Goal: Information Seeking & Learning: Learn about a topic

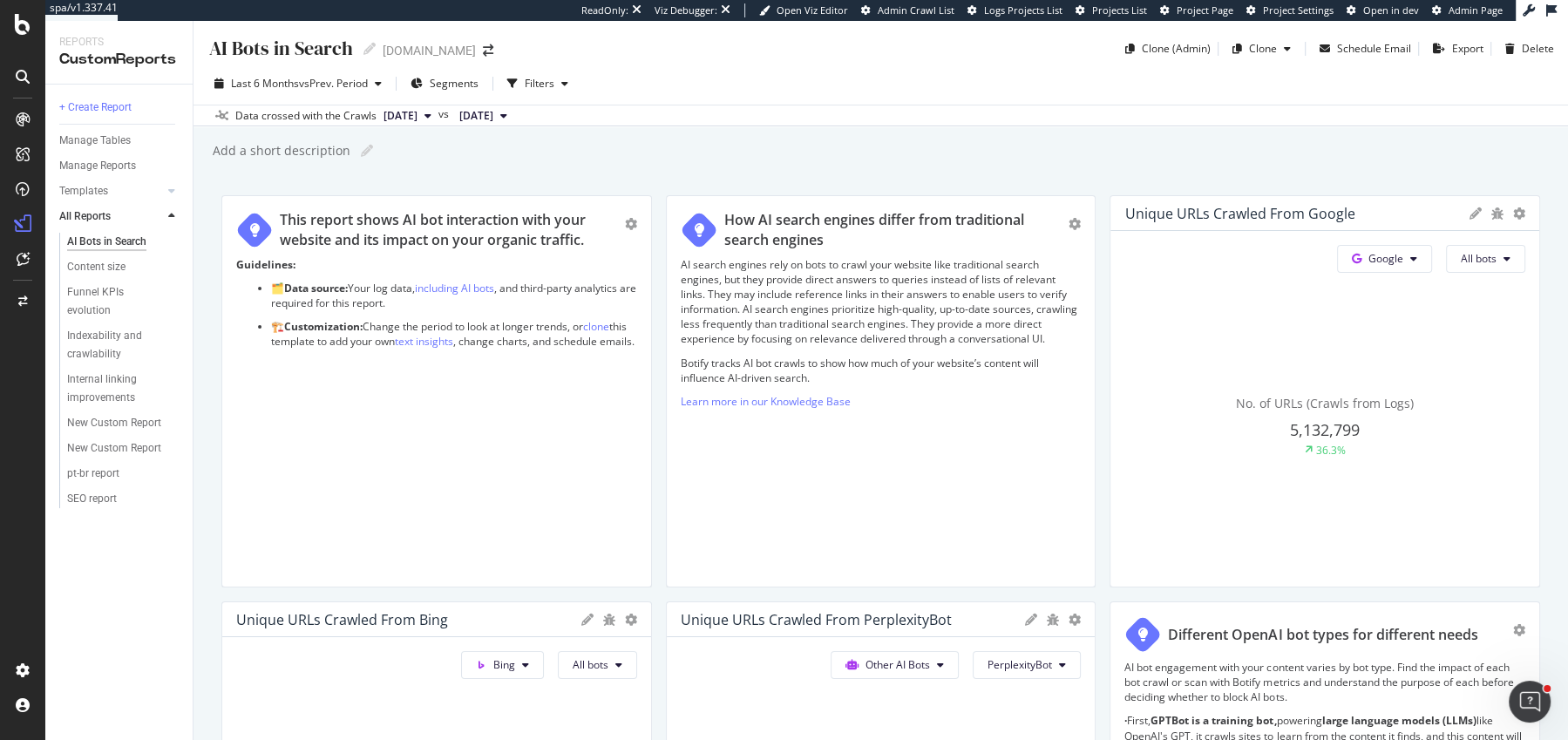
scroll to position [342, 0]
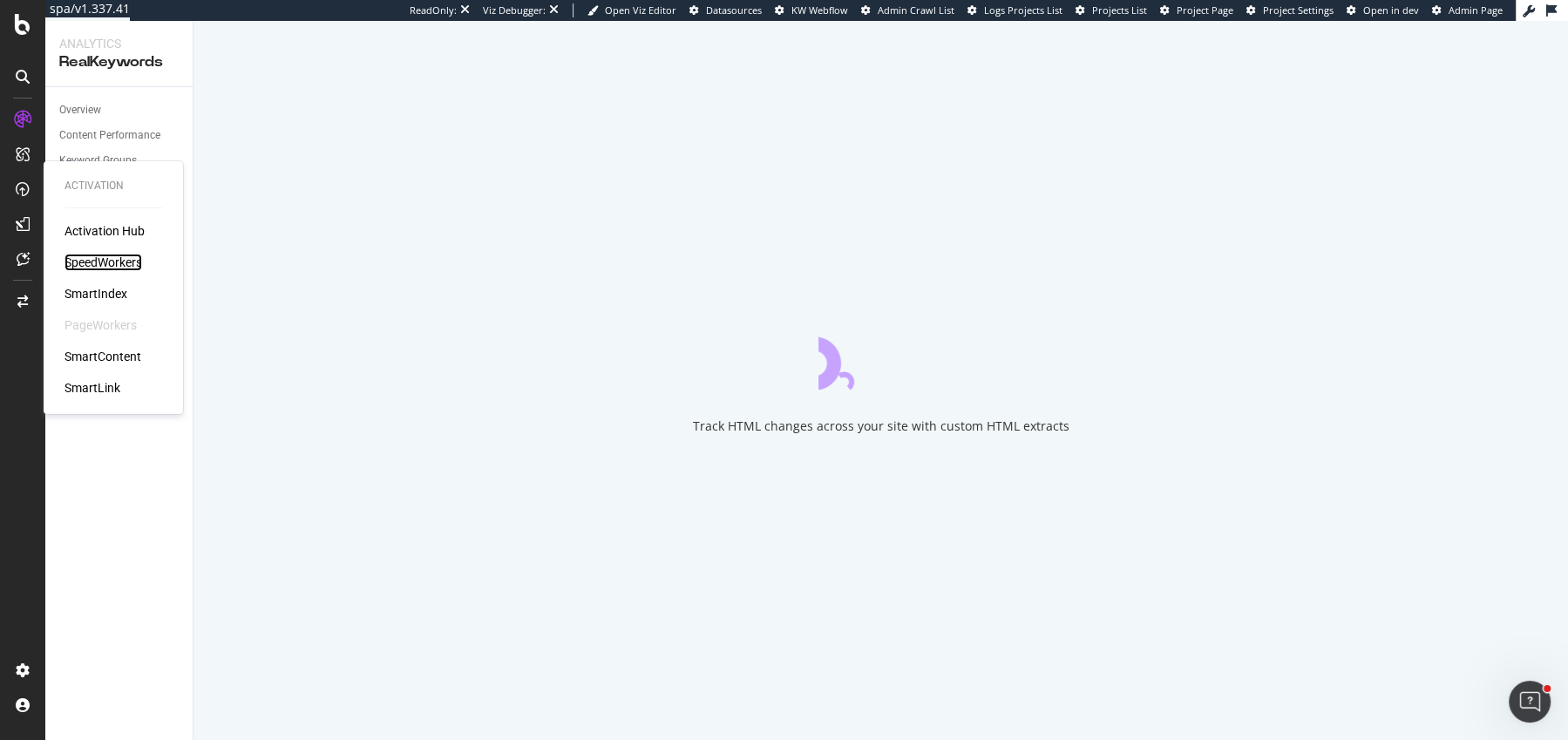
click at [94, 263] on div "SpeedWorkers" at bounding box center [103, 263] width 78 height 18
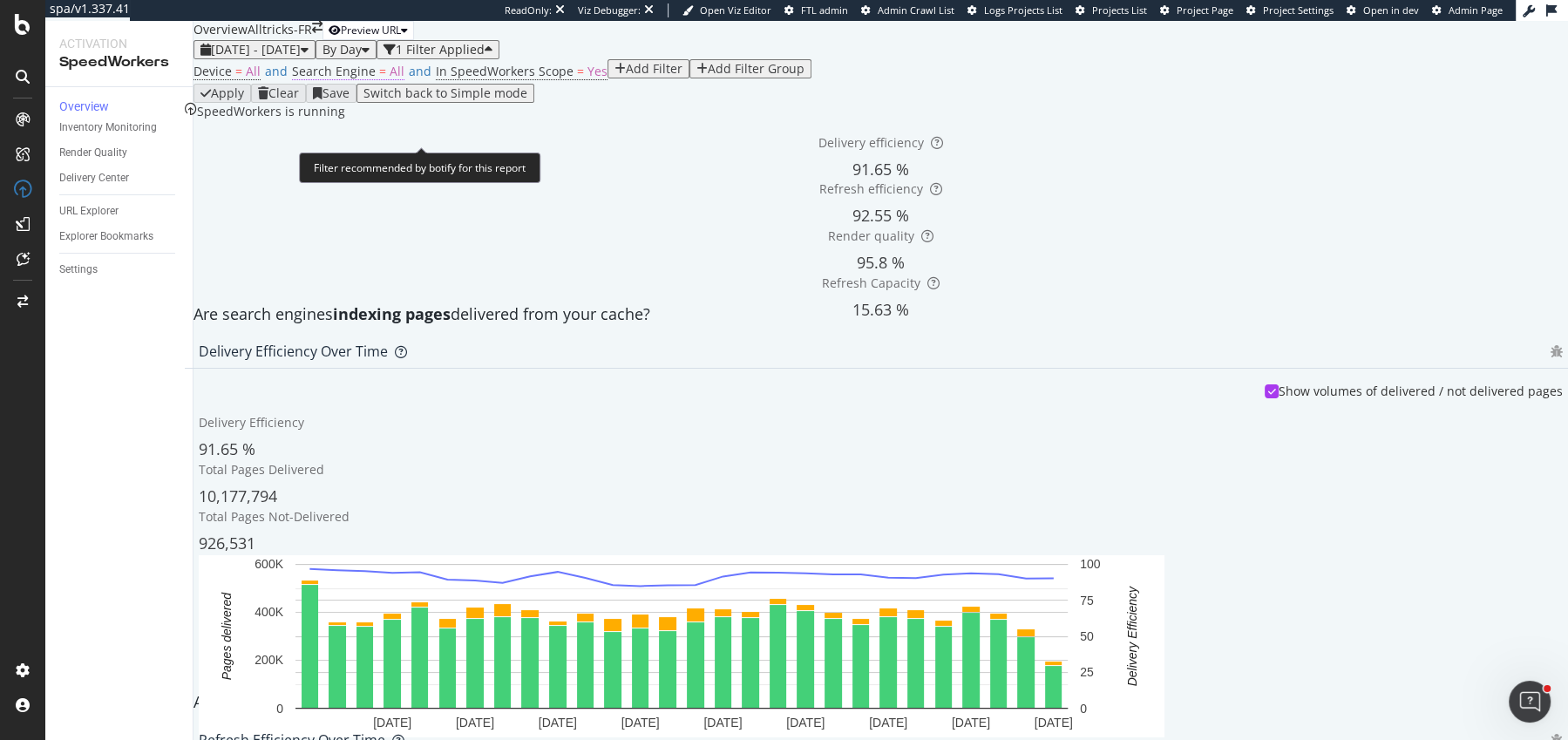
click at [376, 79] on span "Search Engine" at bounding box center [334, 70] width 84 height 17
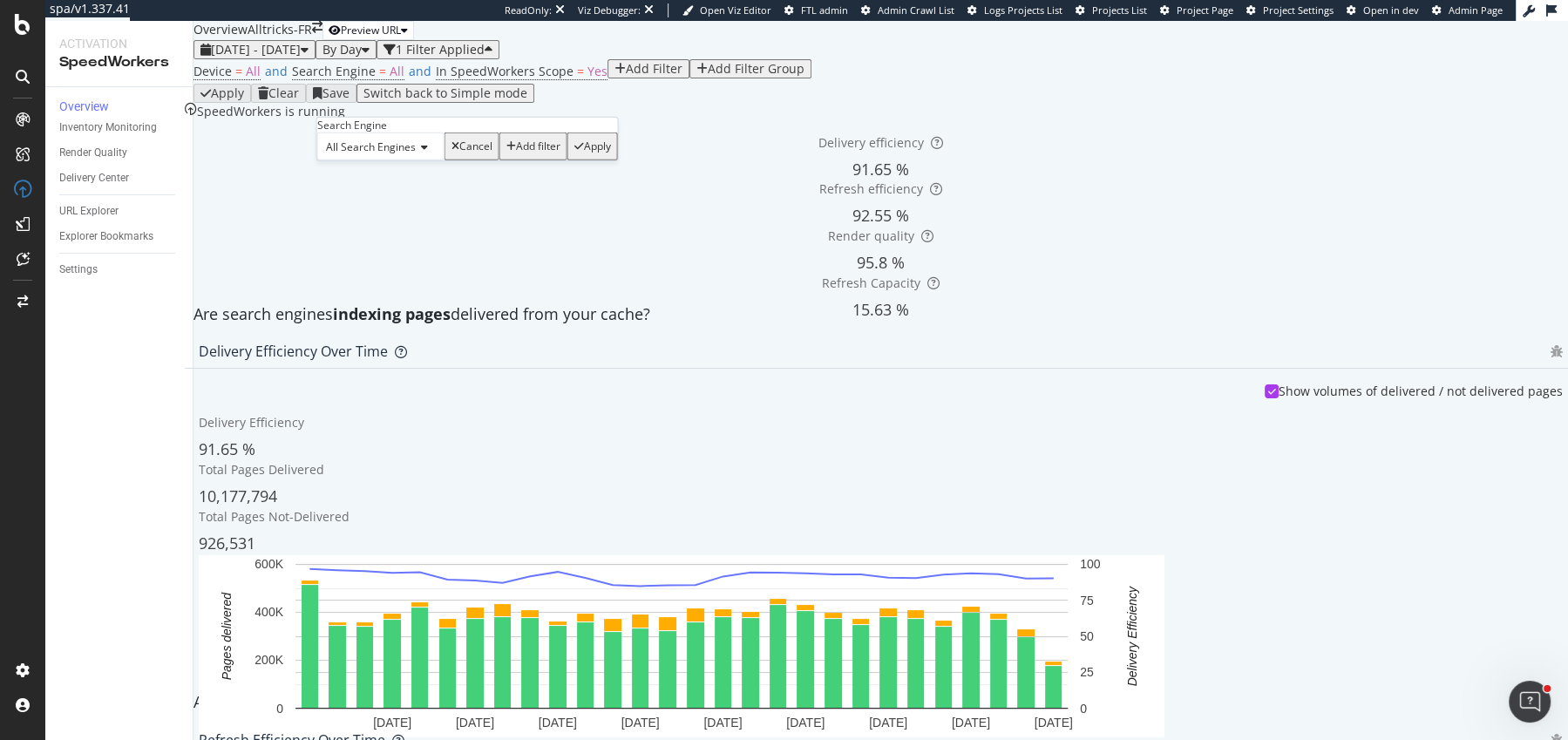
click at [379, 154] on span "All Search Engines" at bounding box center [371, 146] width 90 height 15
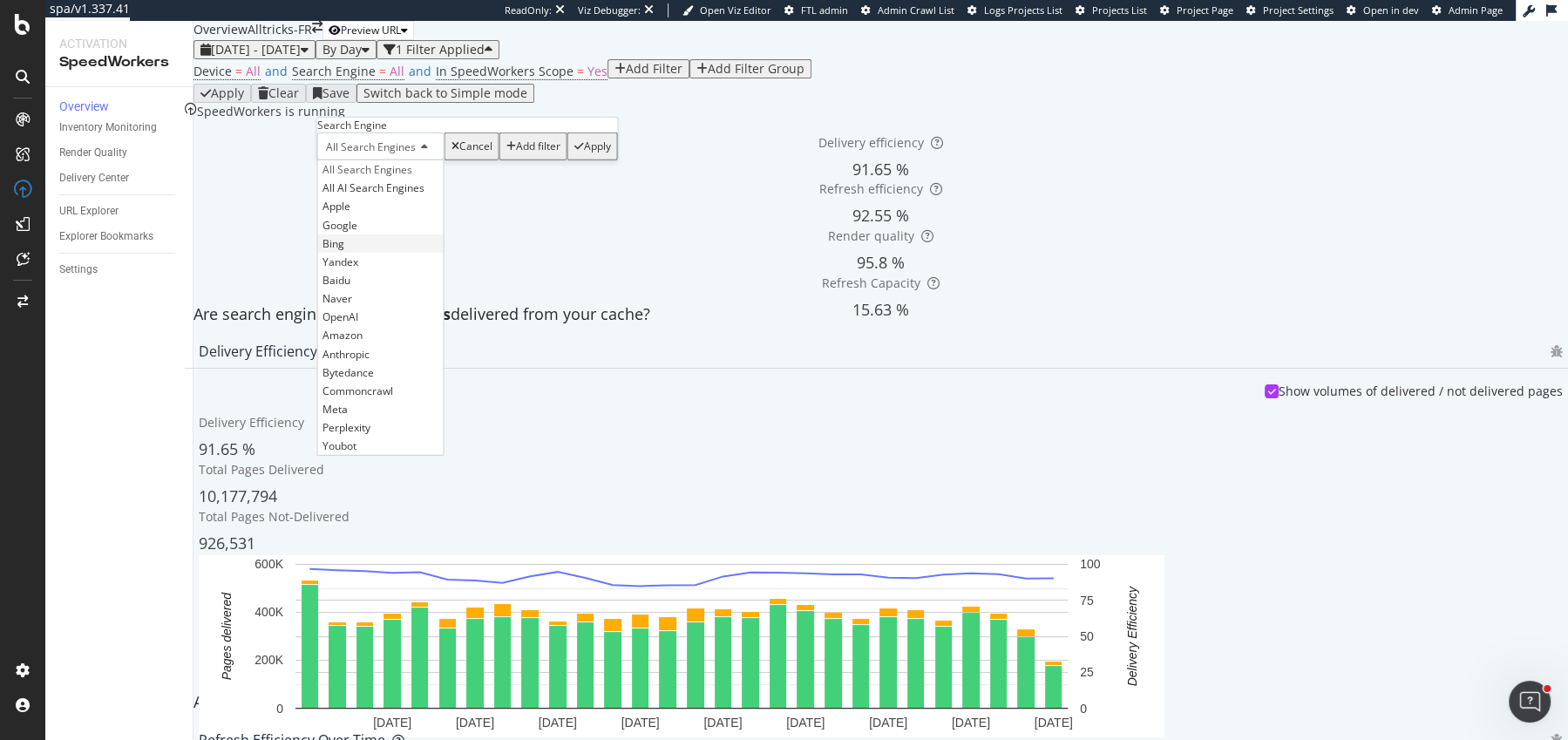
click at [380, 252] on div "Bing" at bounding box center [381, 243] width 126 height 19
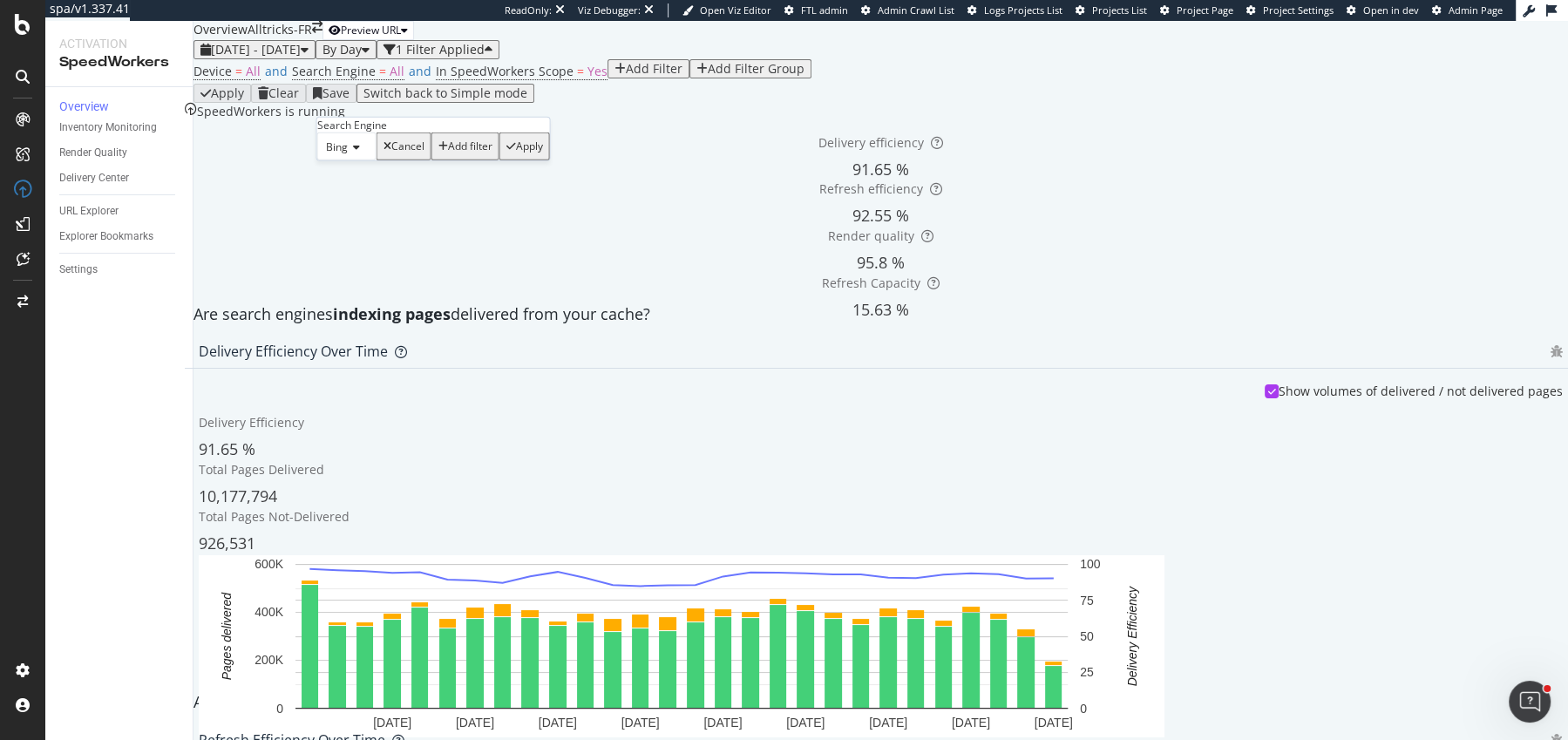
click at [516, 152] on div "Apply" at bounding box center [530, 146] width 27 height 12
